Goal: Find specific page/section: Find specific page/section

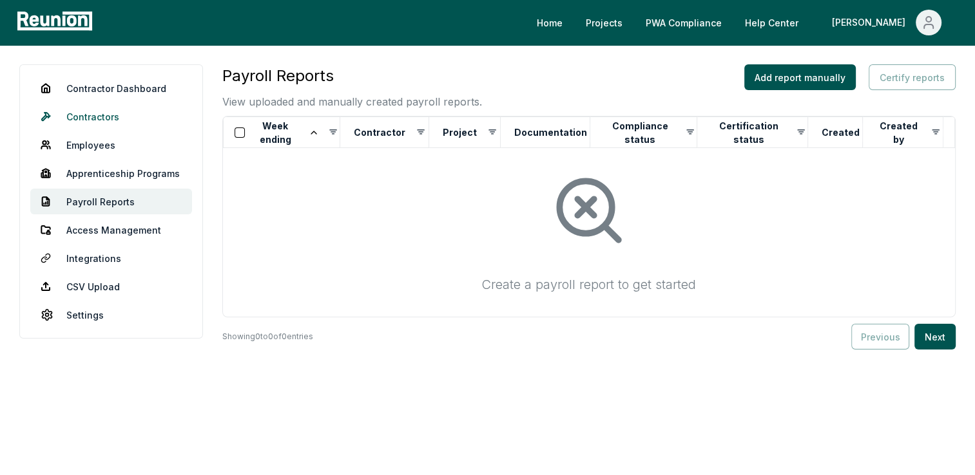
click at [100, 117] on link "Contractors" at bounding box center [111, 117] width 162 height 26
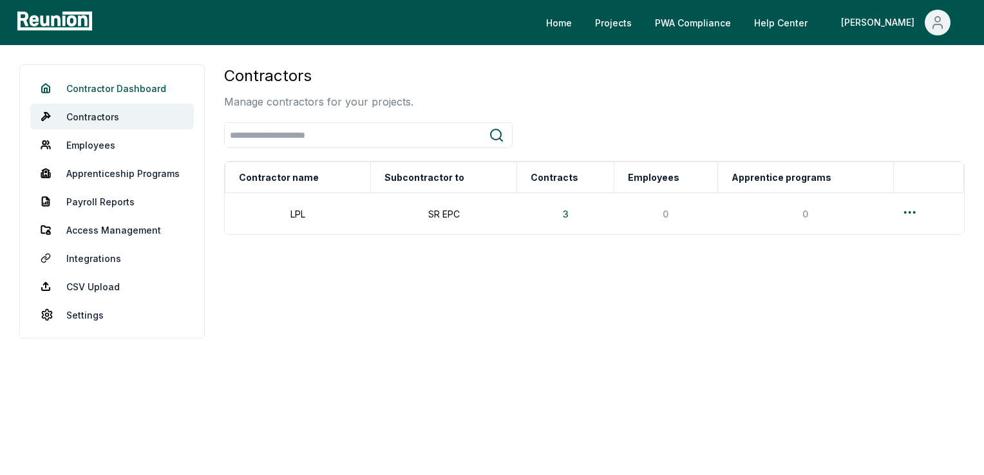
click at [111, 84] on link "Contractor Dashboard" at bounding box center [112, 88] width 164 height 26
